Goal: Information Seeking & Learning: Learn about a topic

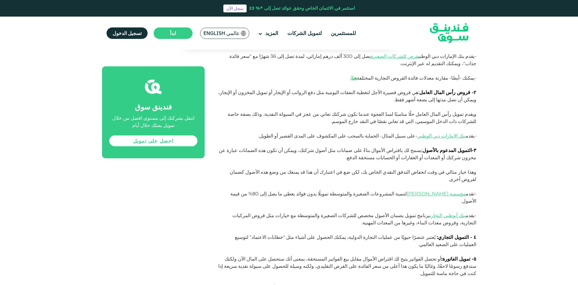
scroll to position [887, 0]
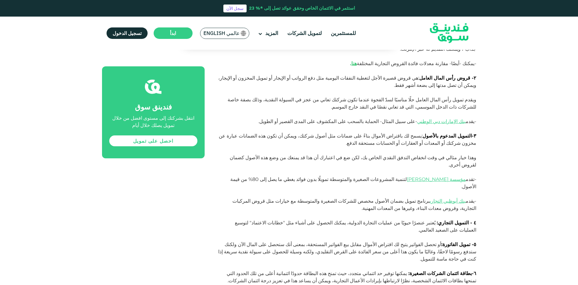
click at [320, 285] on link "هنا" at bounding box center [317, 288] width 5 height 6
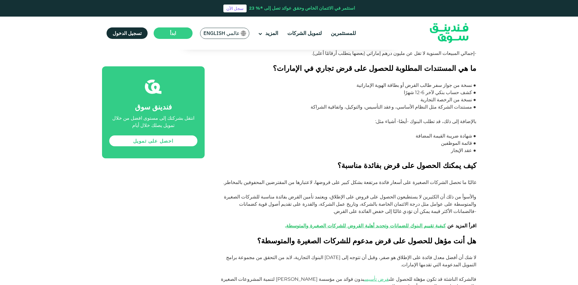
scroll to position [435, 0]
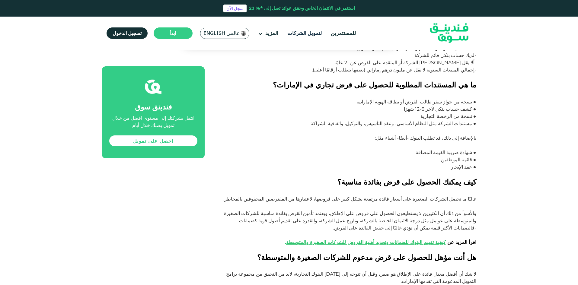
click at [314, 32] on link "لتمويل الشركات" at bounding box center [304, 33] width 37 height 10
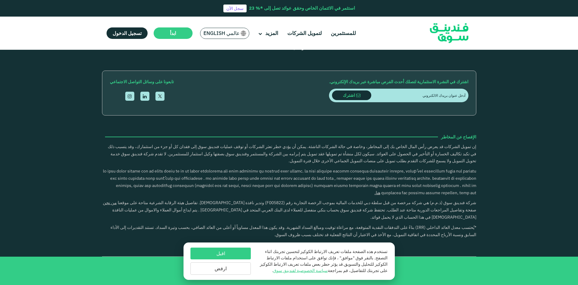
scroll to position [1411, 0]
drag, startPoint x: 218, startPoint y: 270, endPoint x: 218, endPoint y: 265, distance: 4.5
click at [218, 269] on button "ارفض" at bounding box center [220, 268] width 60 height 12
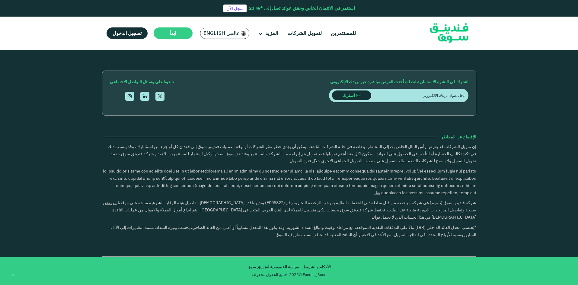
scroll to position [1351, 0]
